Goal: Transaction & Acquisition: Purchase product/service

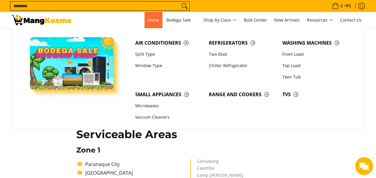
click at [153, 18] on span "Home" at bounding box center [153, 20] width 12 height 6
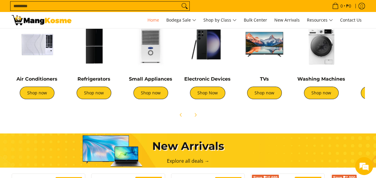
scroll to position [0, 238]
click at [269, 95] on link "Shop now" at bounding box center [264, 92] width 35 height 13
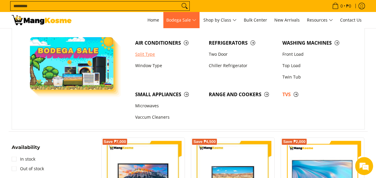
click at [151, 56] on link "Split Type" at bounding box center [169, 53] width 74 height 11
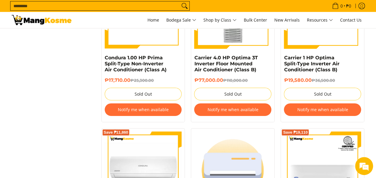
scroll to position [896, 0]
